Goal: Find specific page/section: Find specific page/section

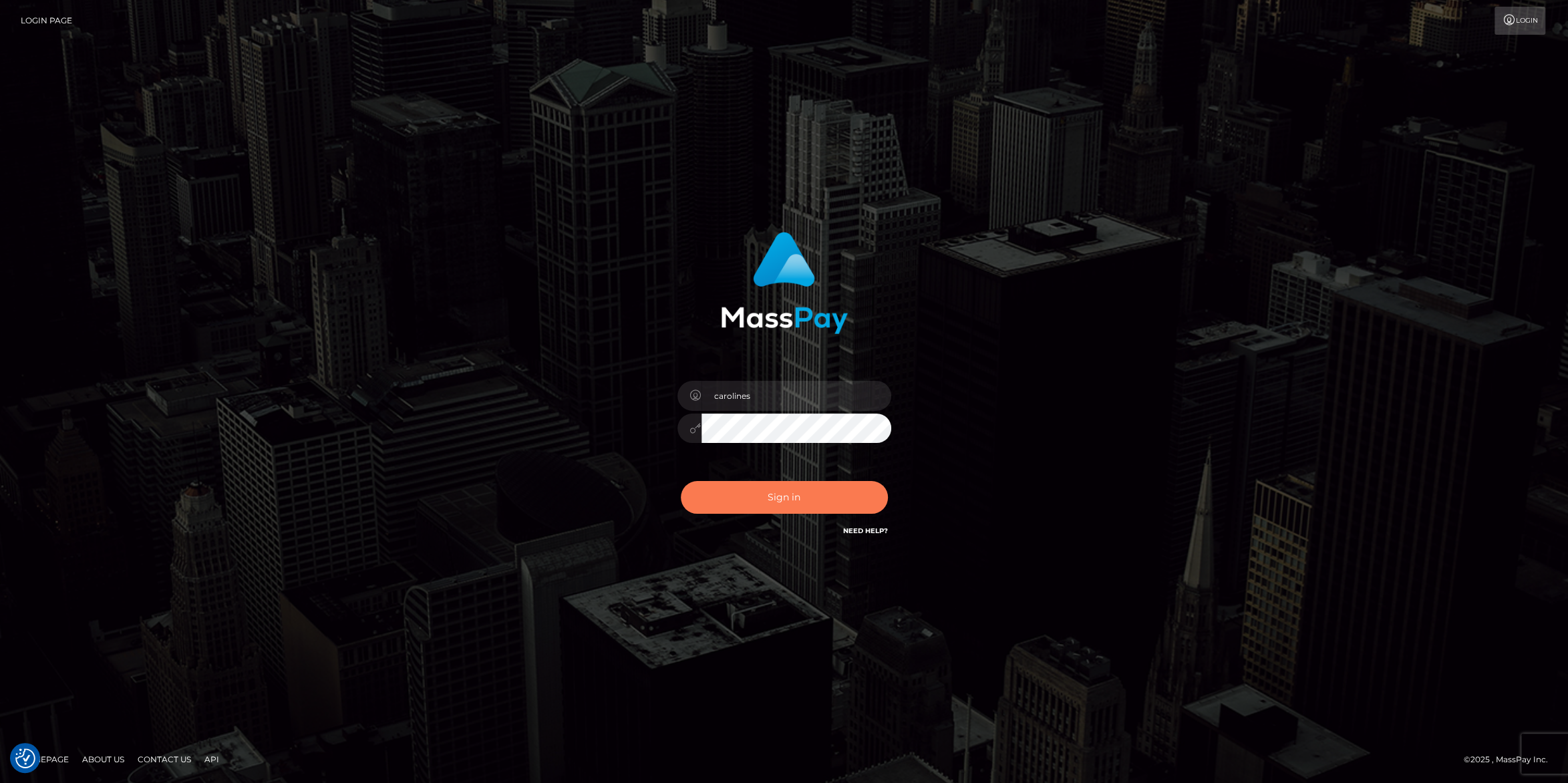
click at [775, 495] on button "Sign in" at bounding box center [784, 497] width 207 height 33
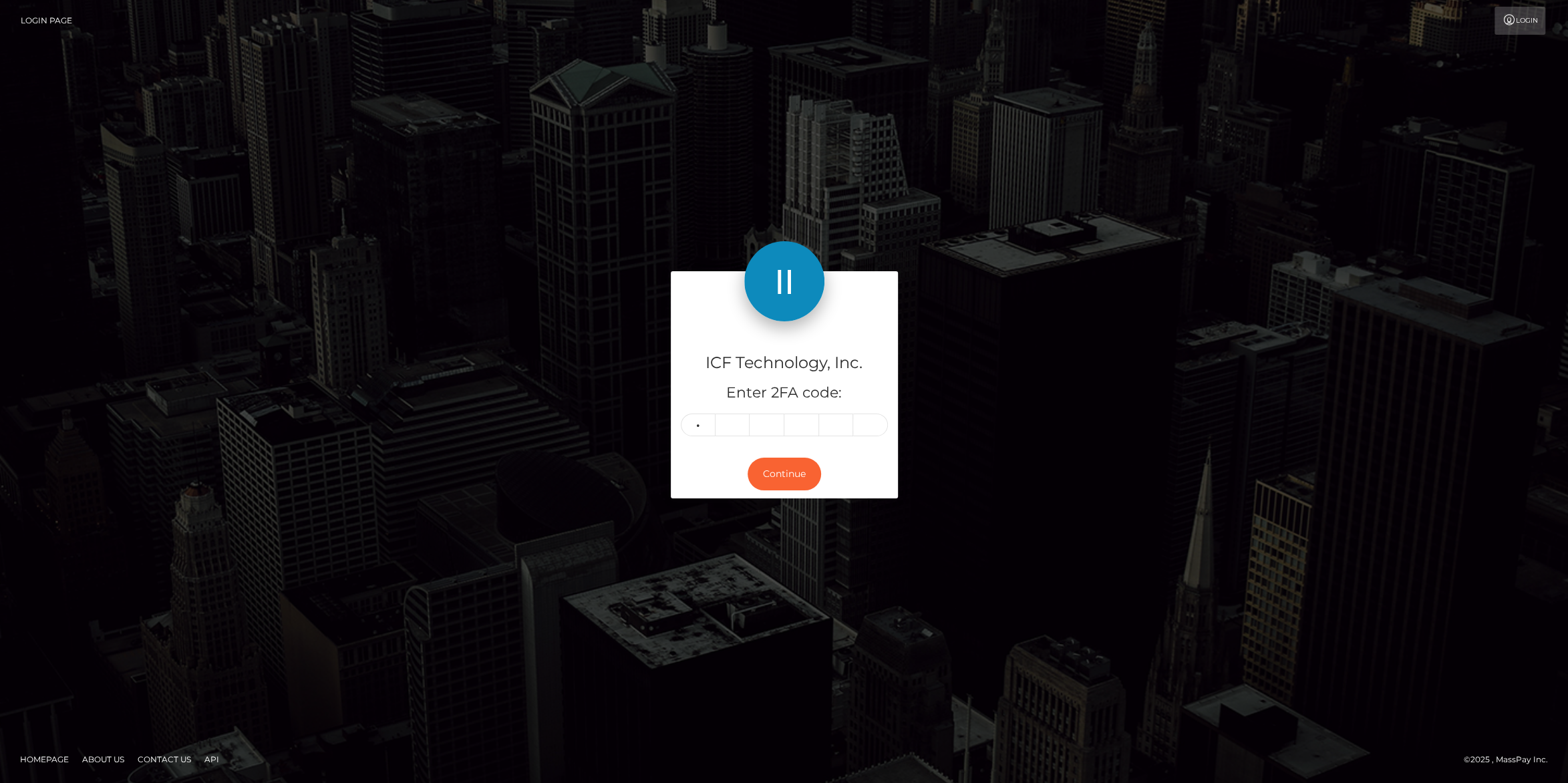
type input "3"
type input "8"
type input "5"
type input "1"
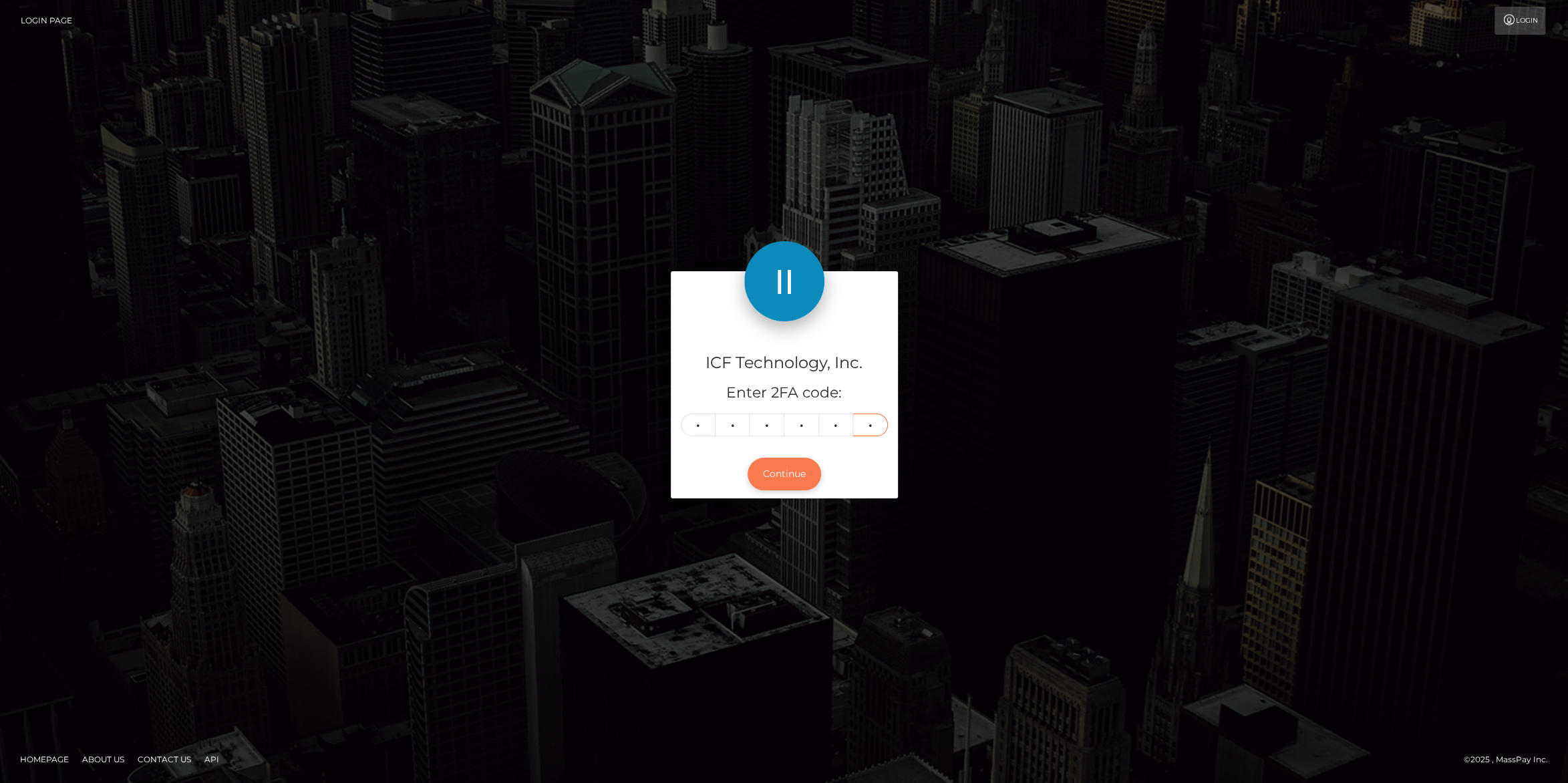
type input "7"
click at [776, 468] on button "Continue" at bounding box center [784, 474] width 74 height 33
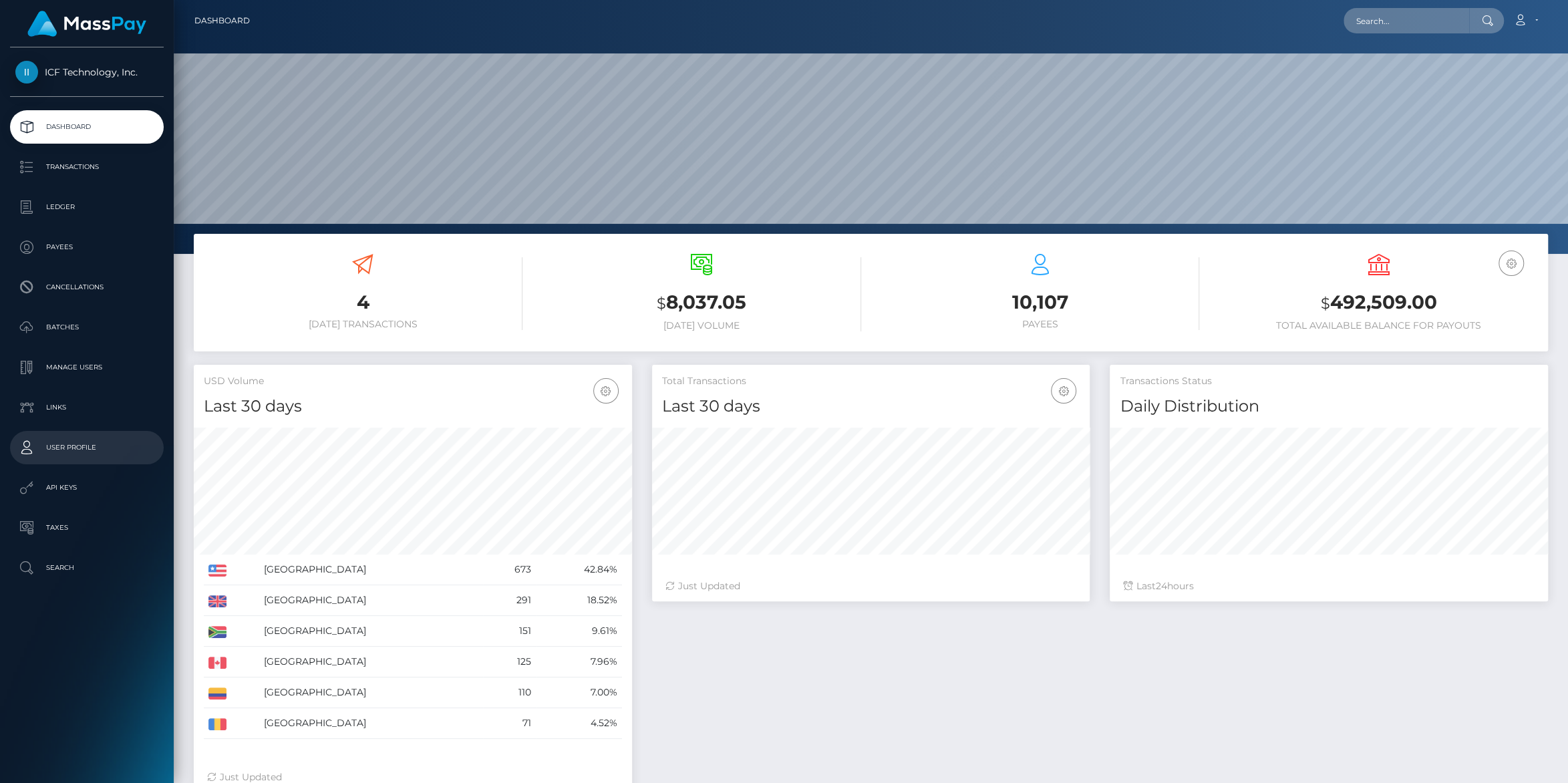
scroll to position [236, 437]
click at [62, 326] on p "Batches" at bounding box center [86, 326] width 143 height 20
